Goal: Task Accomplishment & Management: Use online tool/utility

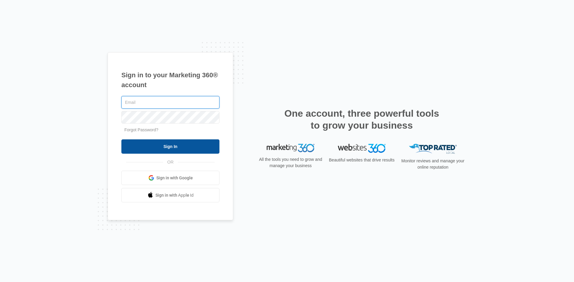
type input "[EMAIL_ADDRESS][DOMAIN_NAME]"
click at [195, 142] on input "Sign In" at bounding box center [170, 147] width 98 height 14
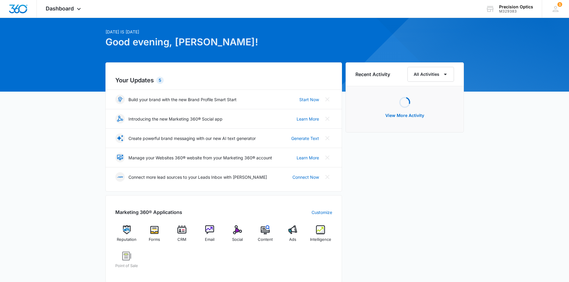
scroll to position [90, 0]
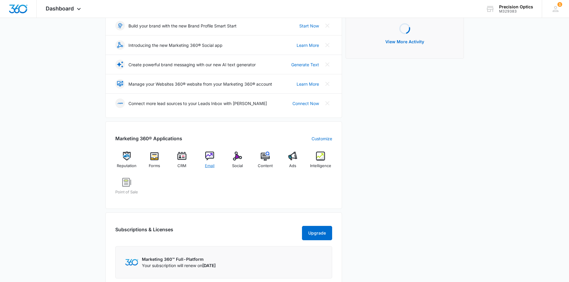
click at [217, 163] on div "Email" at bounding box center [209, 163] width 23 height 22
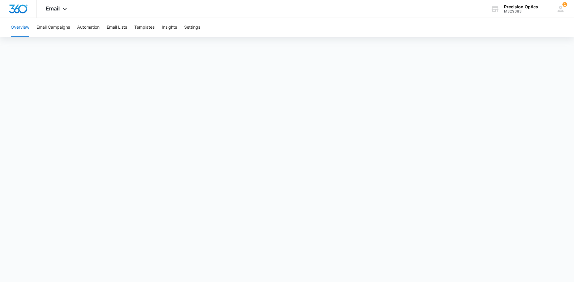
click at [463, 282] on body "Email Apps Reputation Forms CRM Email Social POS Content Ads Intelligence Files…" at bounding box center [287, 141] width 574 height 282
